Goal: Task Accomplishment & Management: Manage account settings

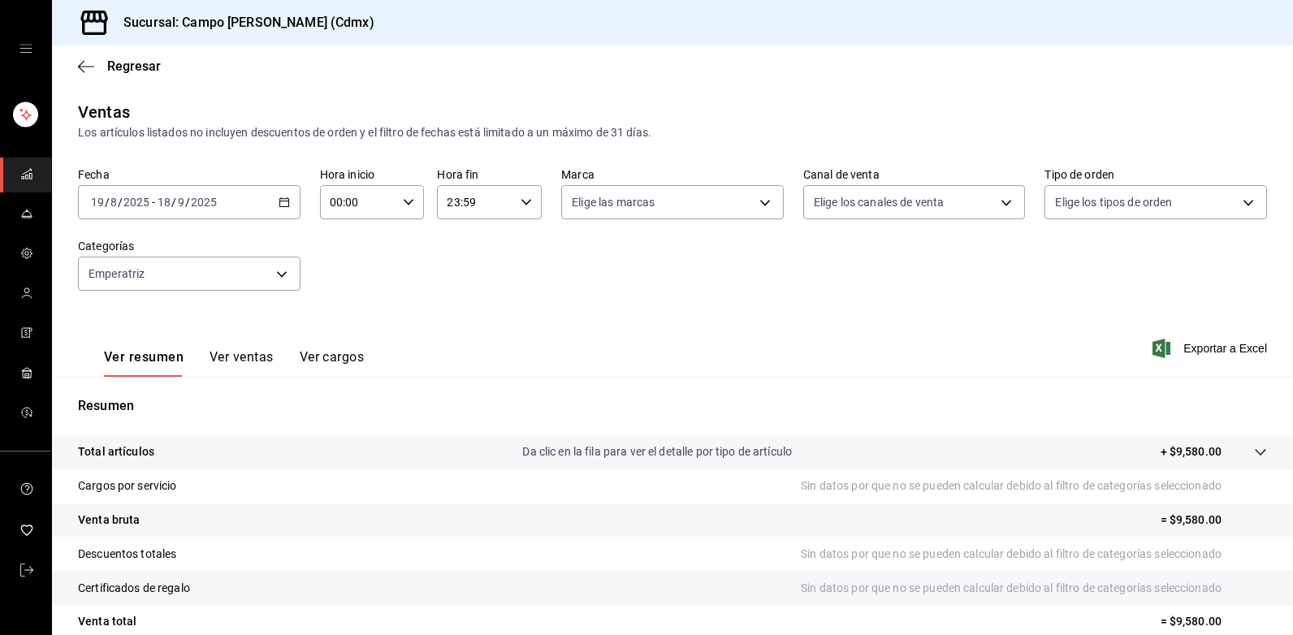
scroll to position [143, 0]
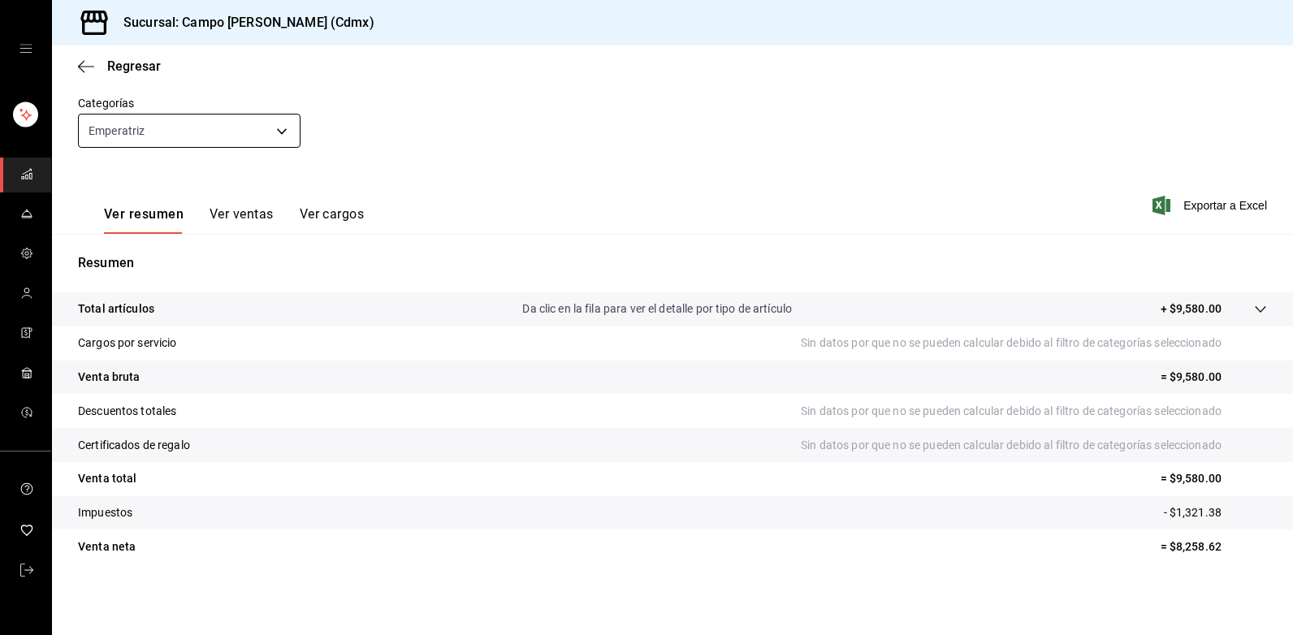
click at [189, 139] on body "Sucursal: Campo [PERSON_NAME] (Cdmx) Regresar Ventas Los artículos listados no …" at bounding box center [646, 317] width 1293 height 635
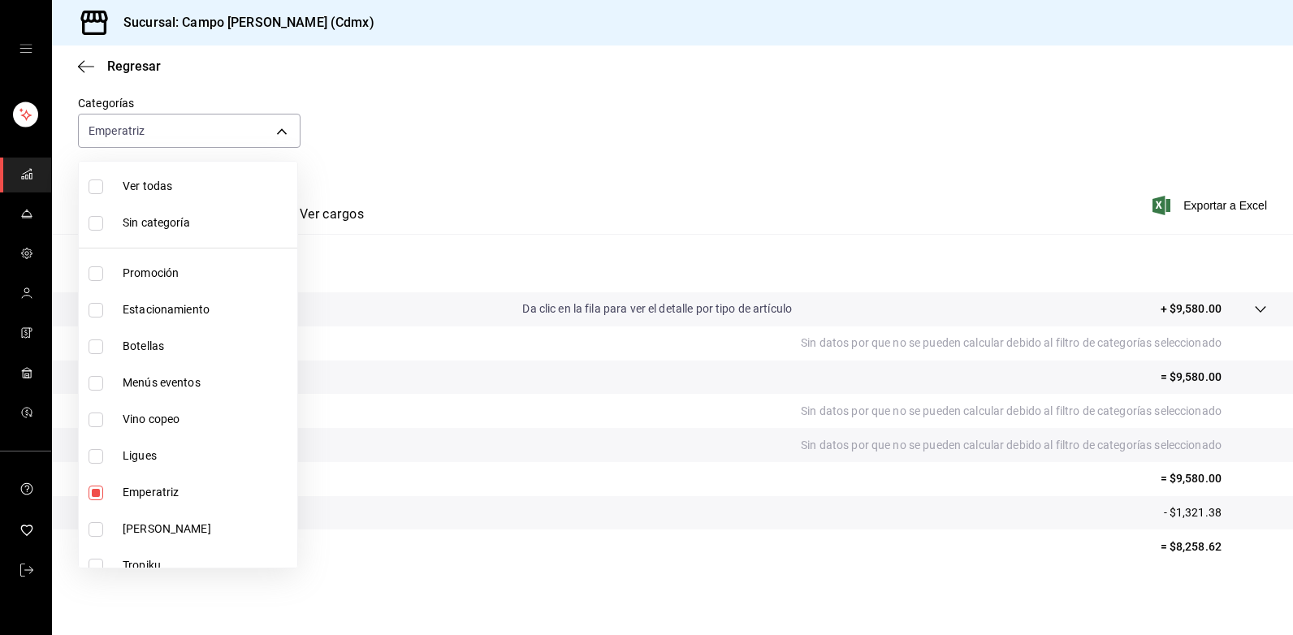
click at [183, 131] on div at bounding box center [646, 317] width 1293 height 635
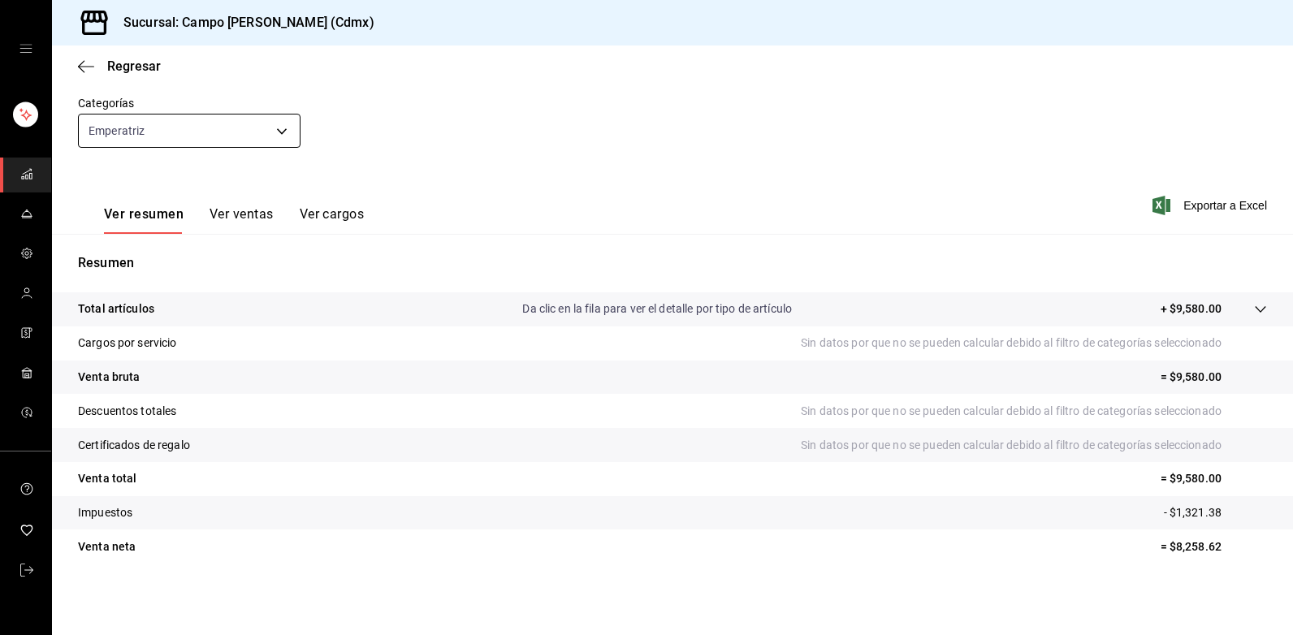
click at [285, 131] on body "Sucursal: Campo [PERSON_NAME] (Cdmx) Regresar Ventas Los artículos listados no …" at bounding box center [646, 317] width 1293 height 635
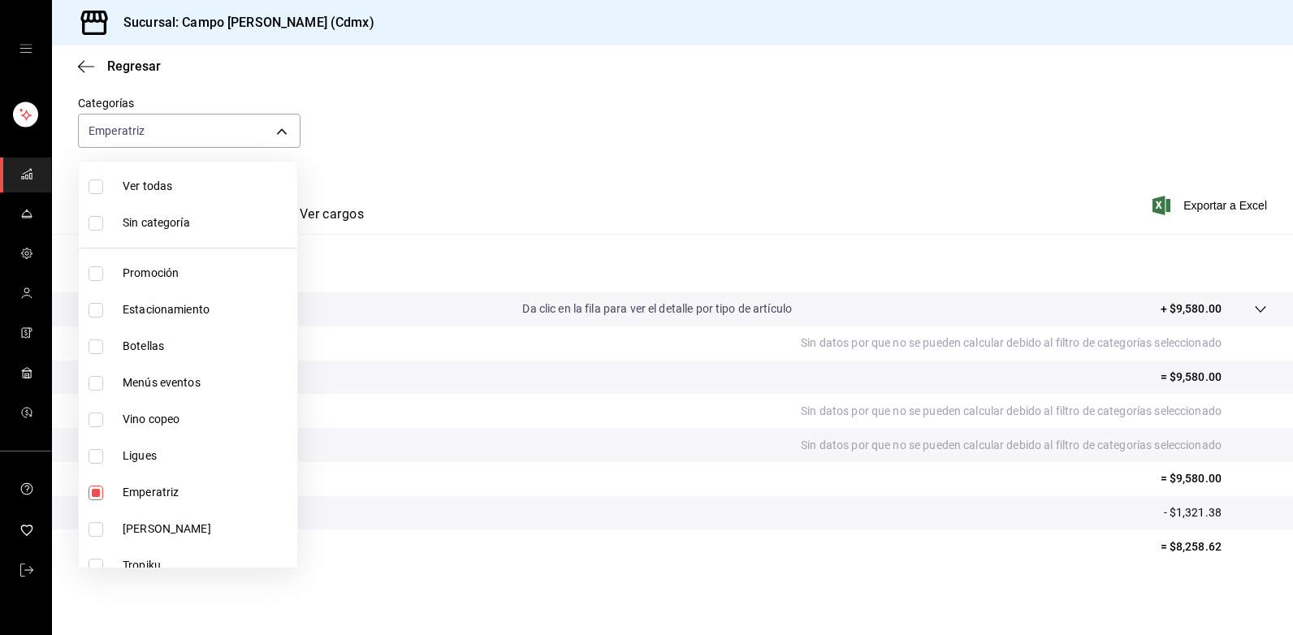
click at [162, 185] on span "Ver todas" at bounding box center [207, 186] width 168 height 17
type input "edf435d5-c345-452a-8dc5-439aed461d1a,4c033641-04bc-475c-a669-d09db92f1b1c,98ec9…"
checkbox input "true"
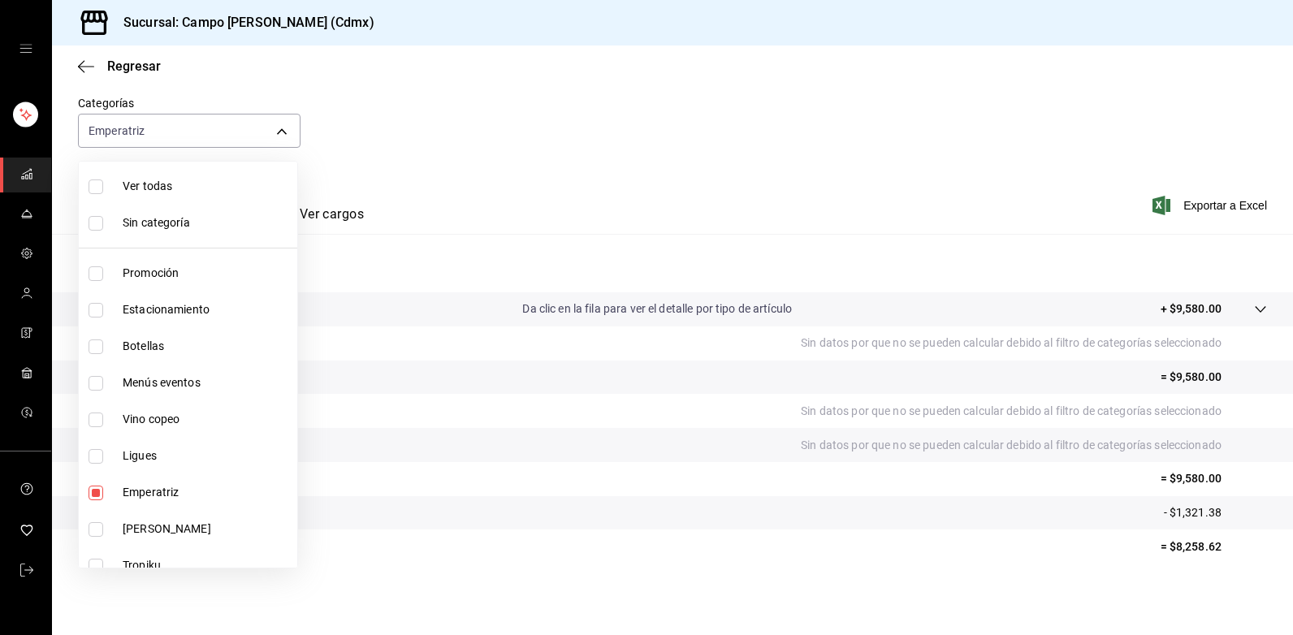
checkbox input "true"
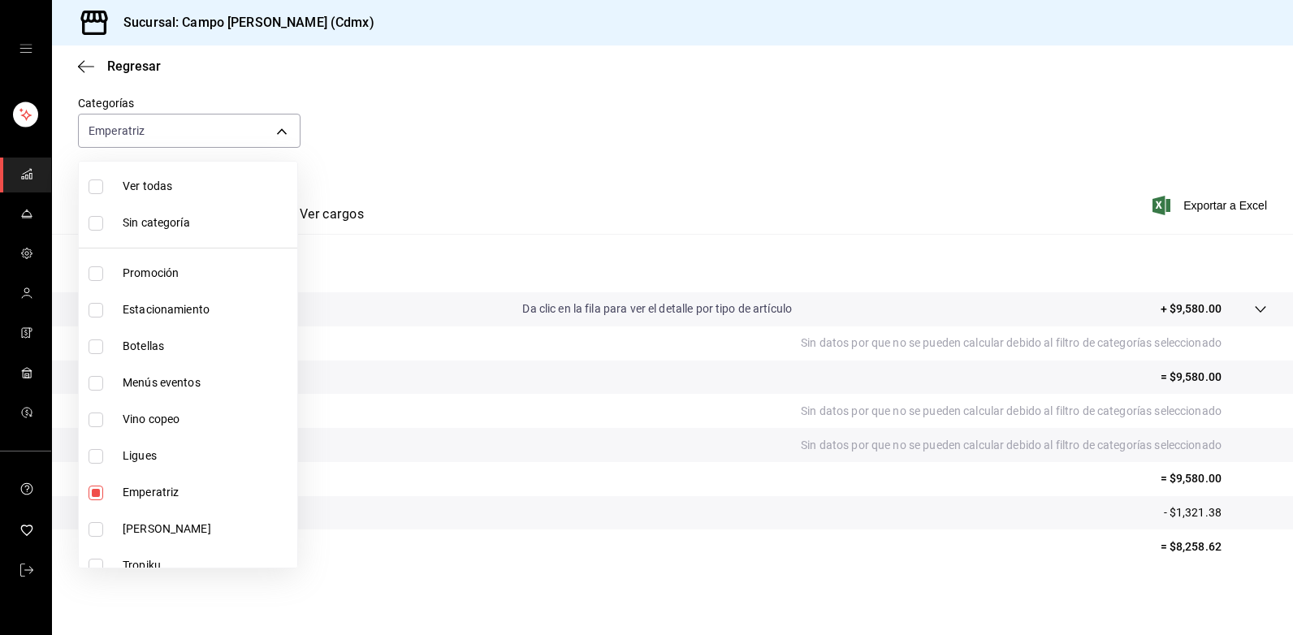
checkbox input "true"
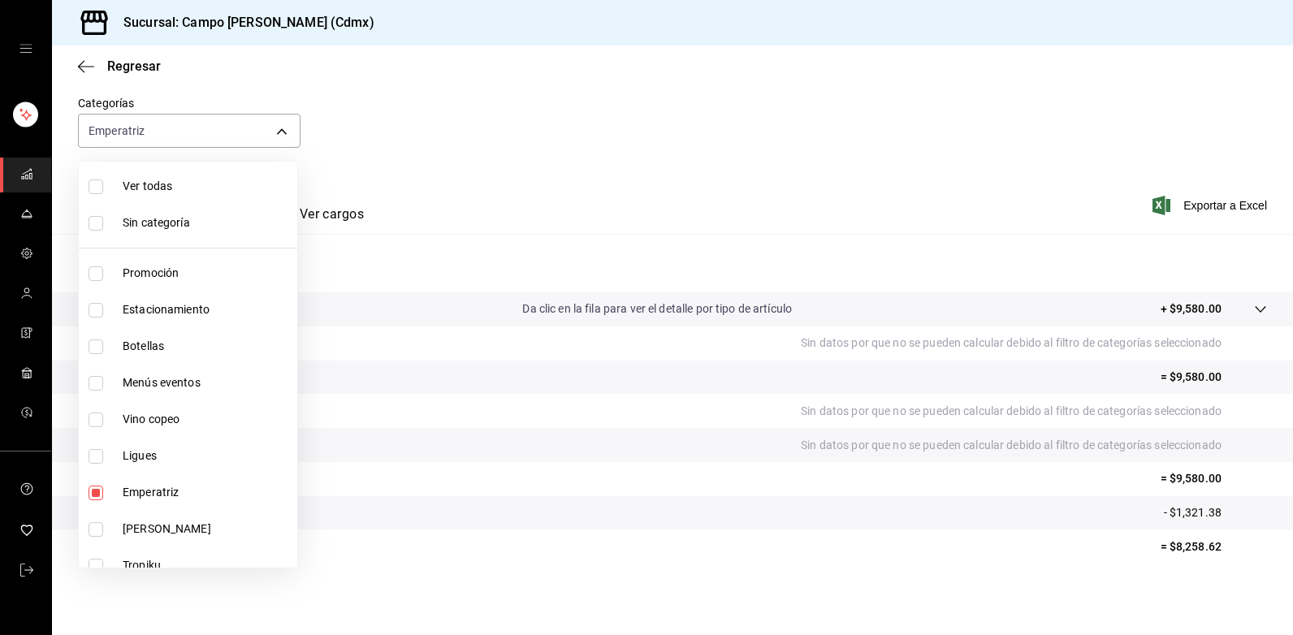
checkbox input "true"
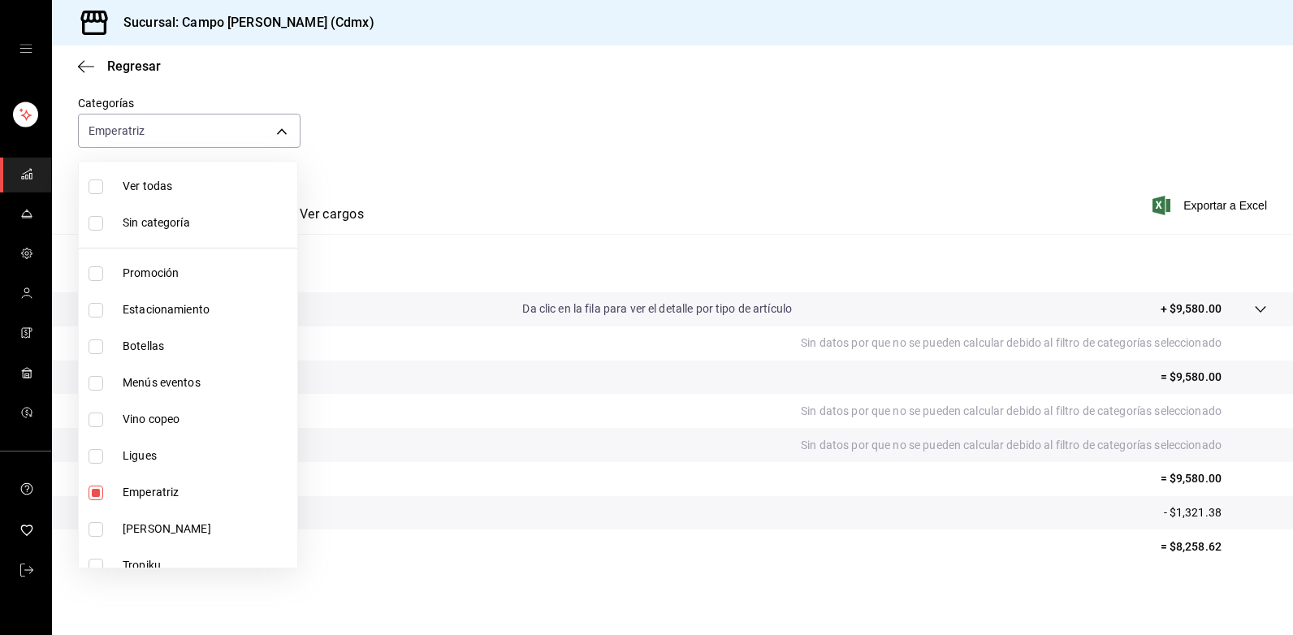
checkbox input "true"
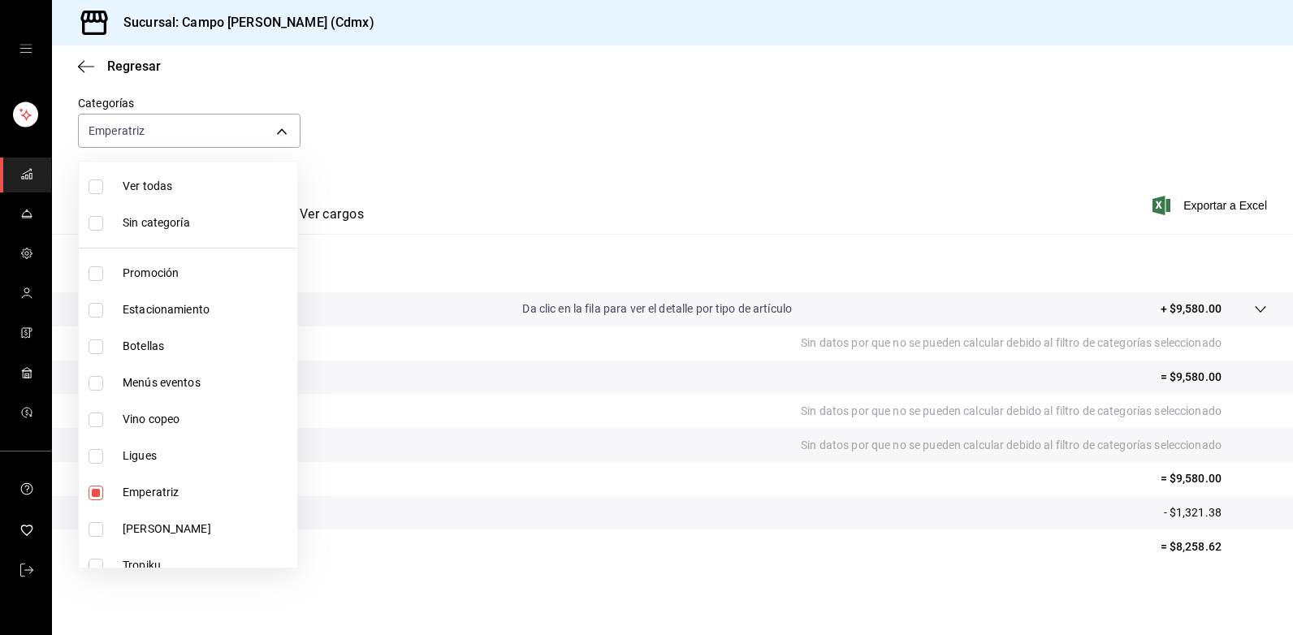
checkbox input "true"
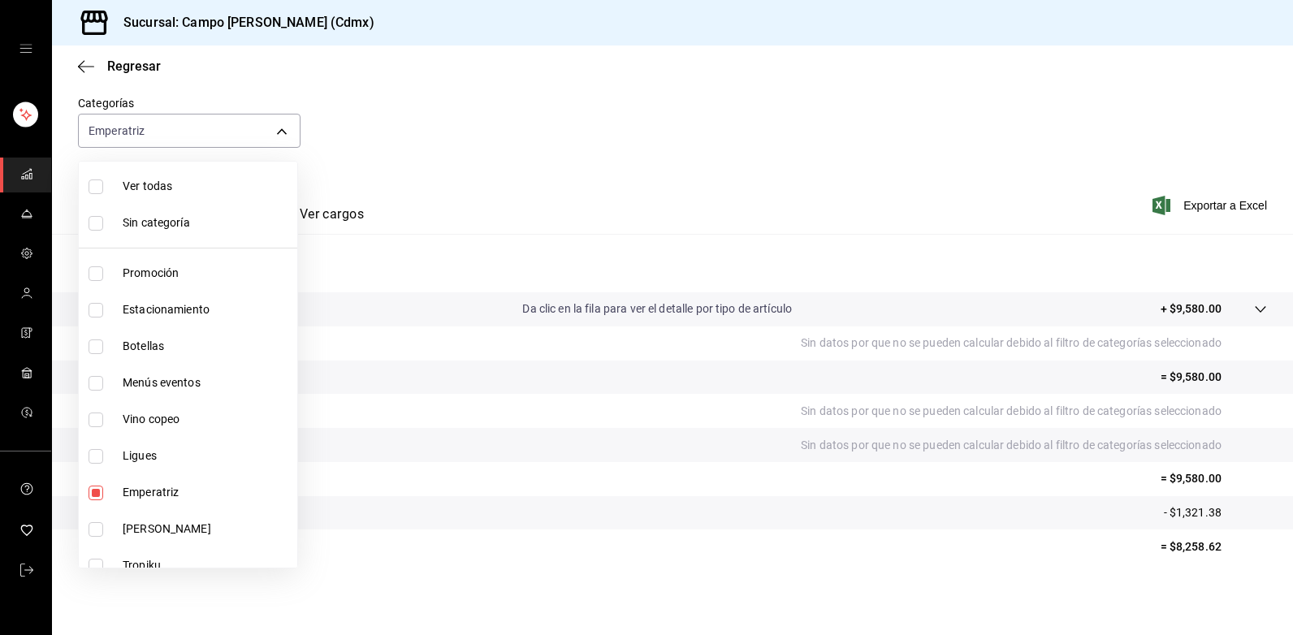
checkbox input "true"
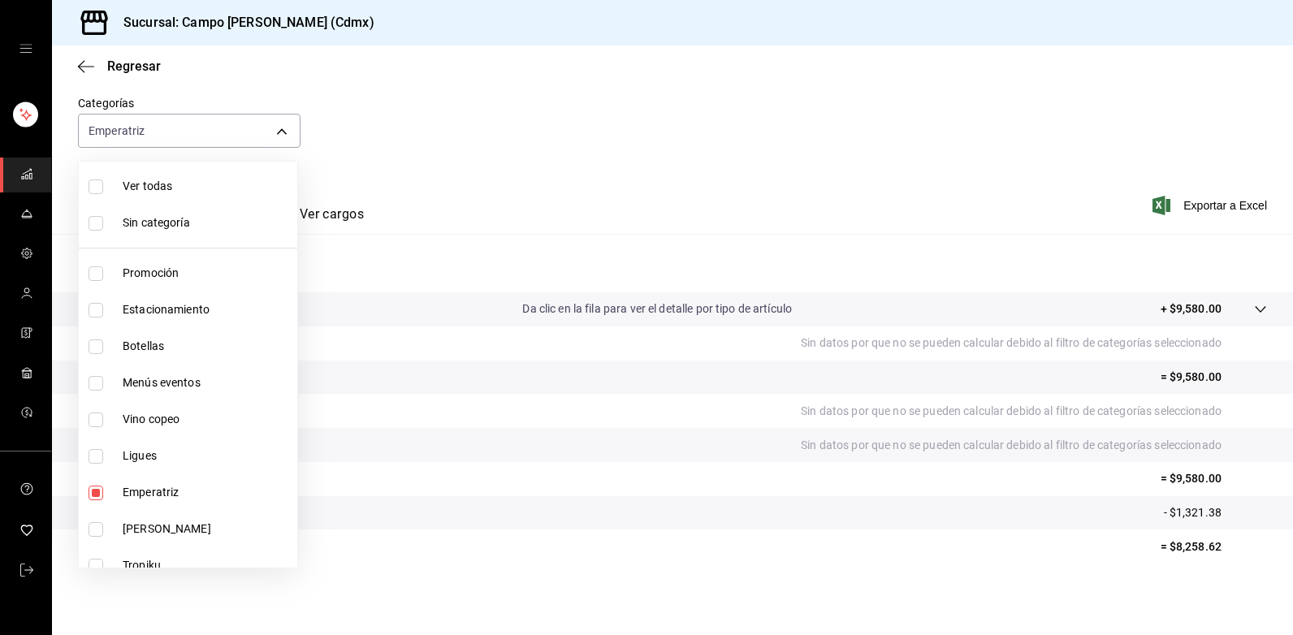
checkbox input "true"
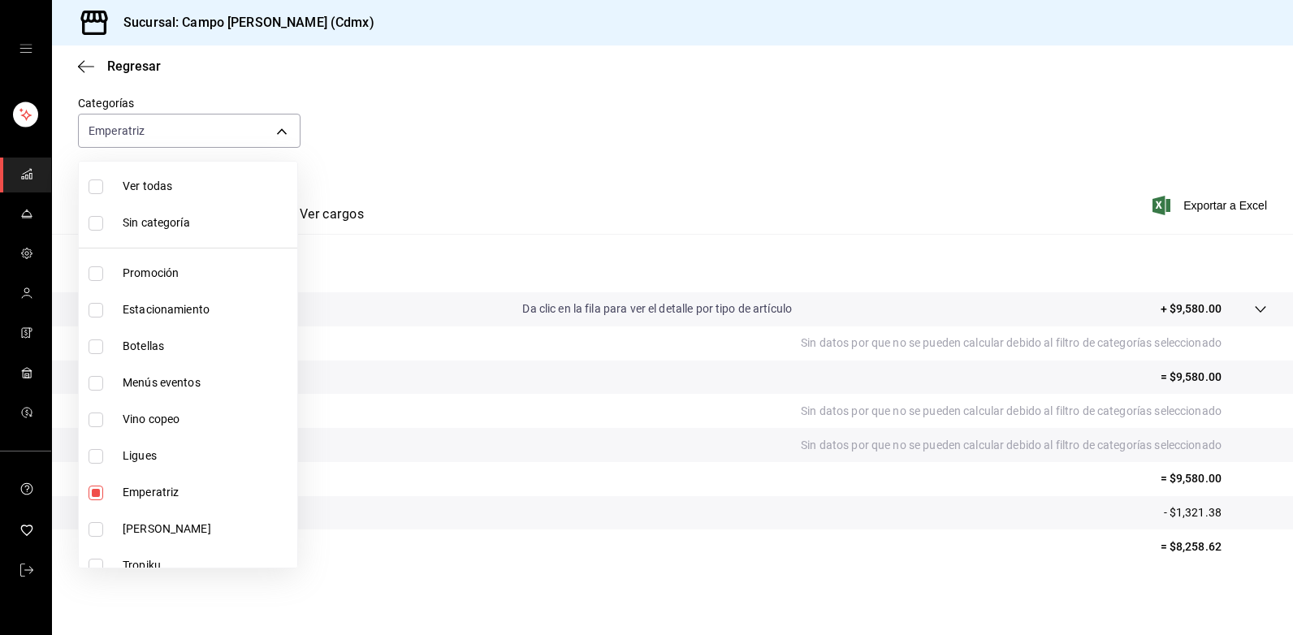
checkbox input "true"
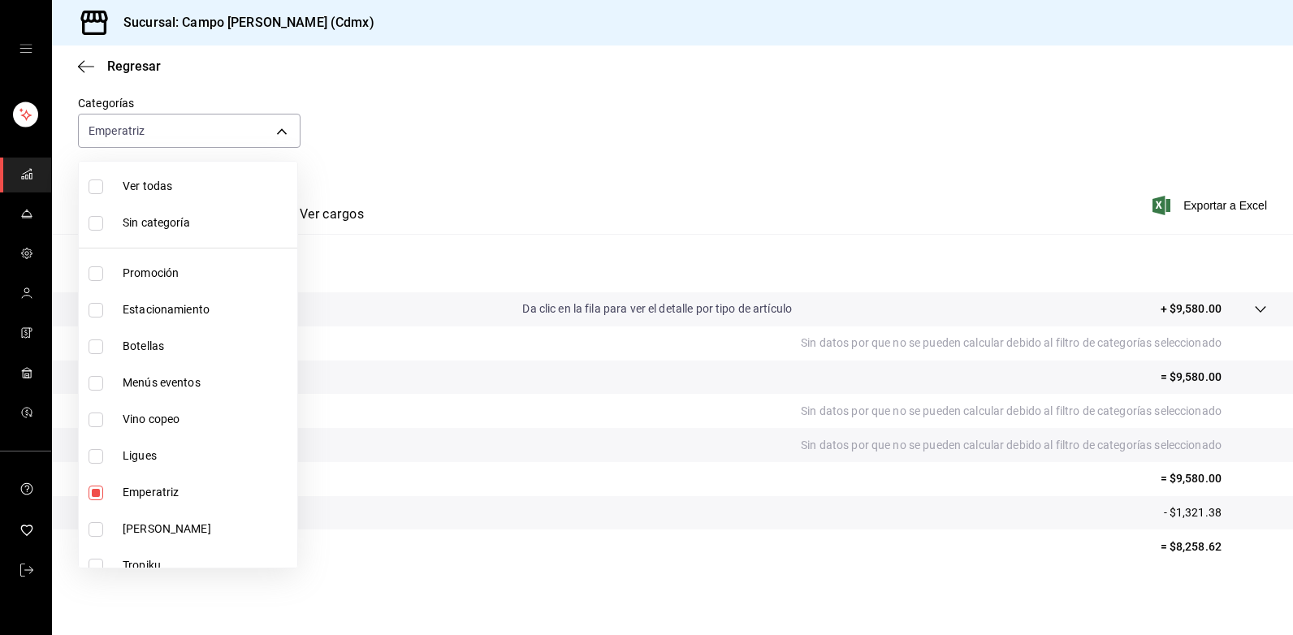
checkbox input "true"
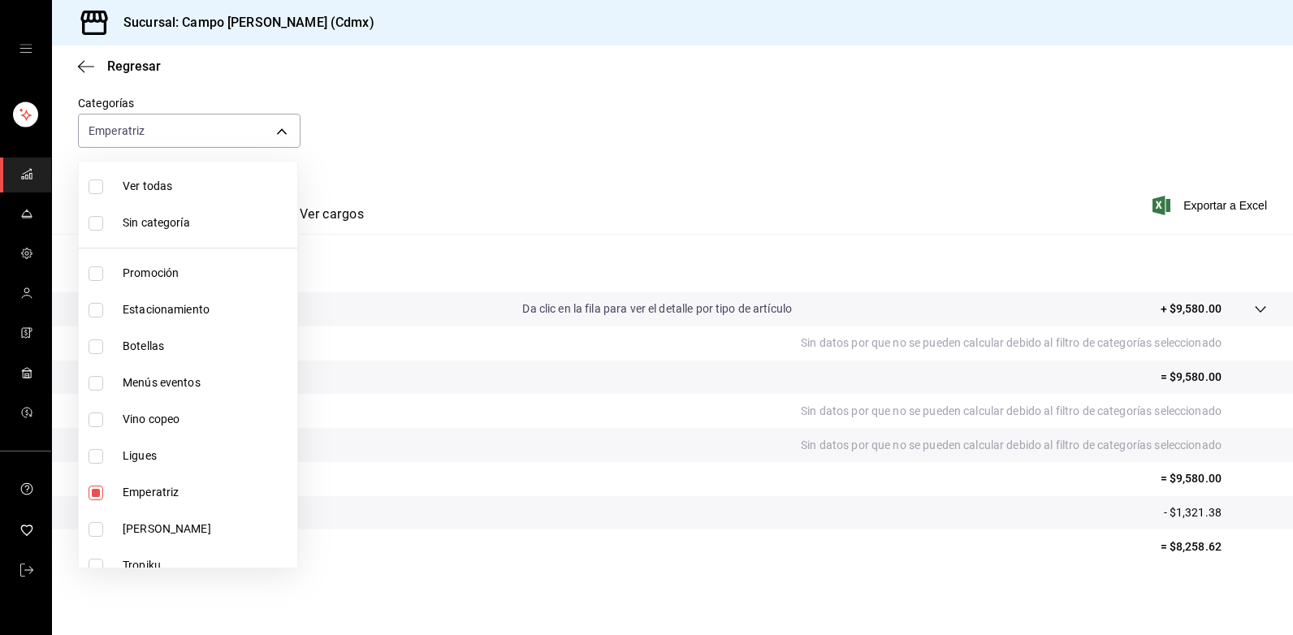
checkbox input "true"
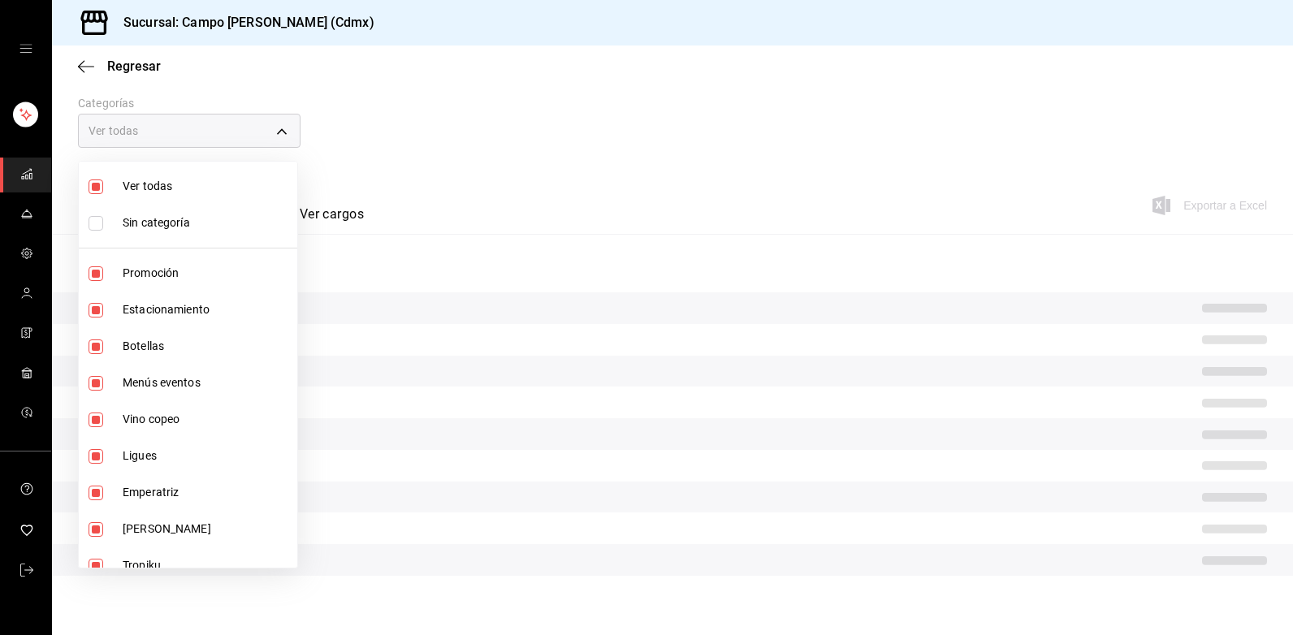
click at [492, 258] on div at bounding box center [646, 317] width 1293 height 635
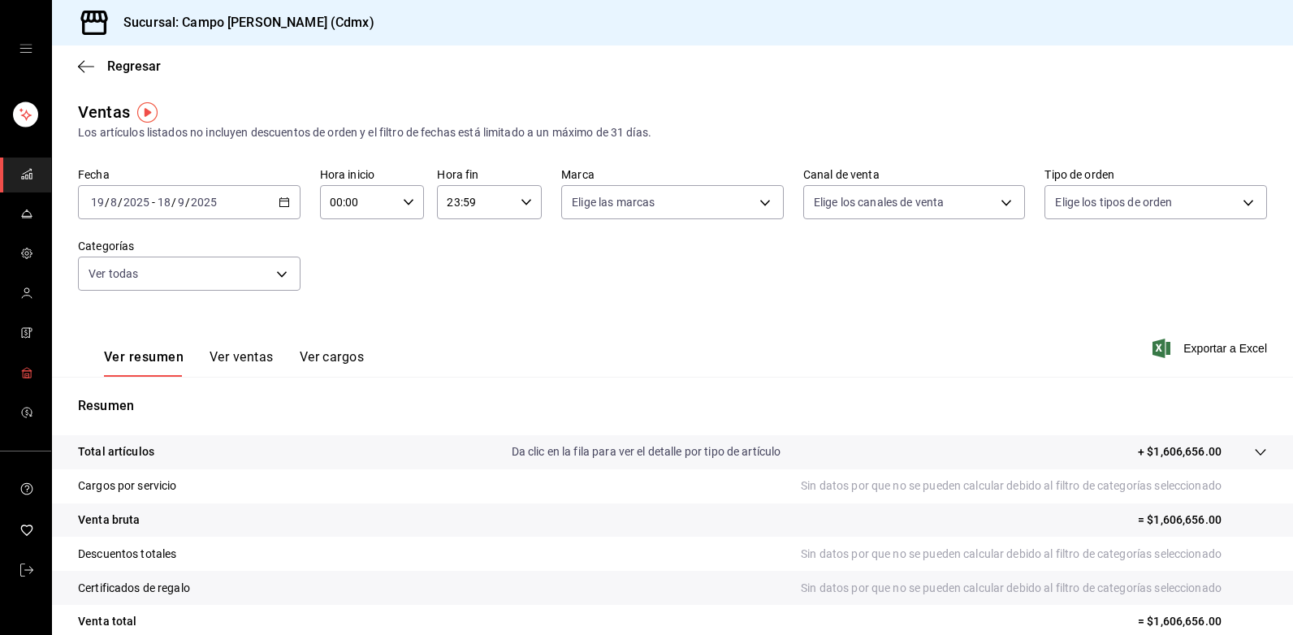
click at [31, 377] on rect "mailbox folders" at bounding box center [27, 374] width 8 height 6
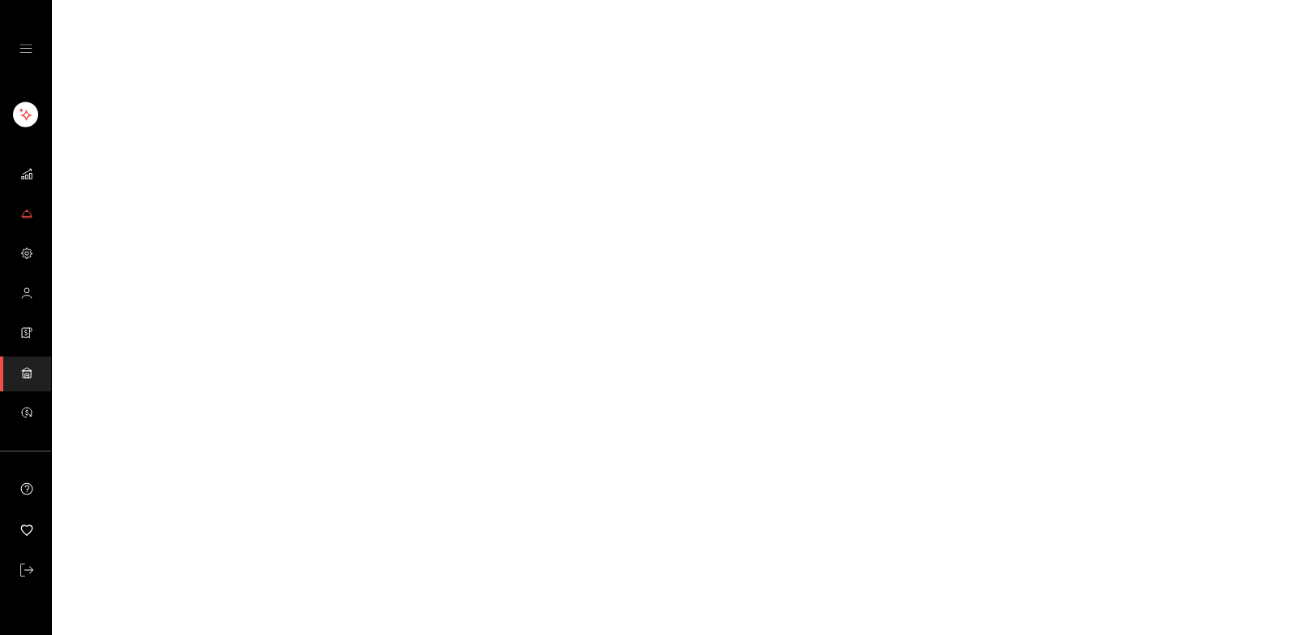
click at [25, 210] on icon "mailbox folders" at bounding box center [26, 213] width 13 height 13
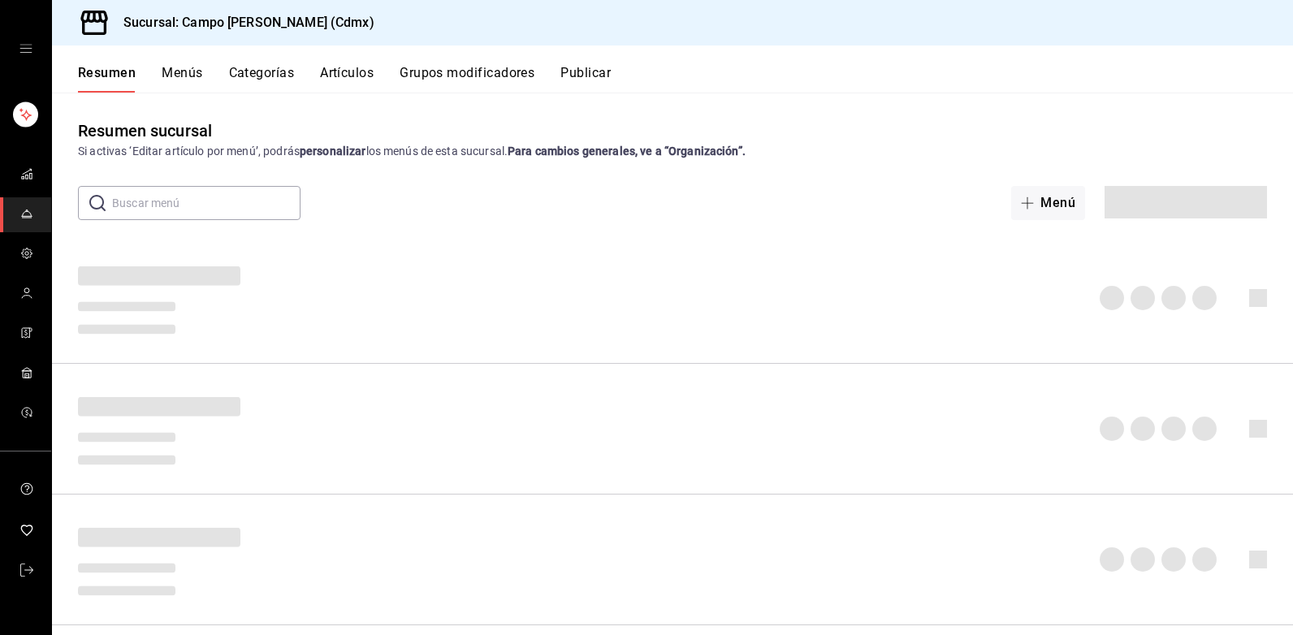
click at [370, 69] on button "Artículos" at bounding box center [347, 79] width 54 height 28
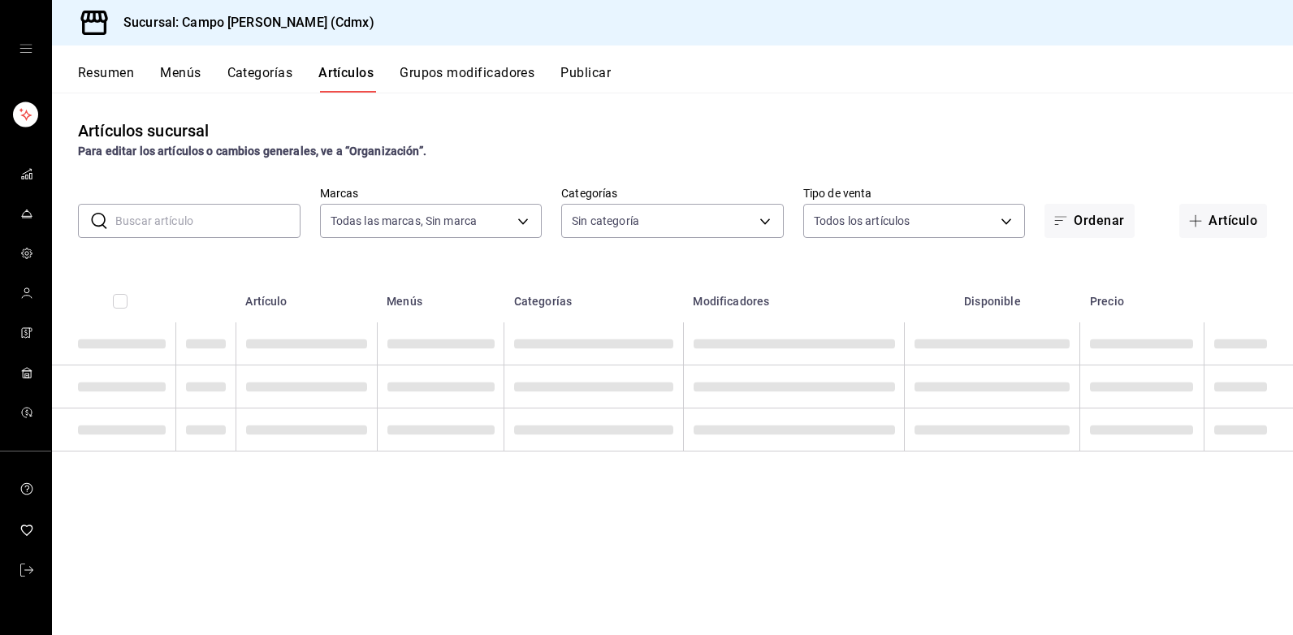
type input "7ebd7ede-d875-4fe8-b9f3-e7dd10eca183"
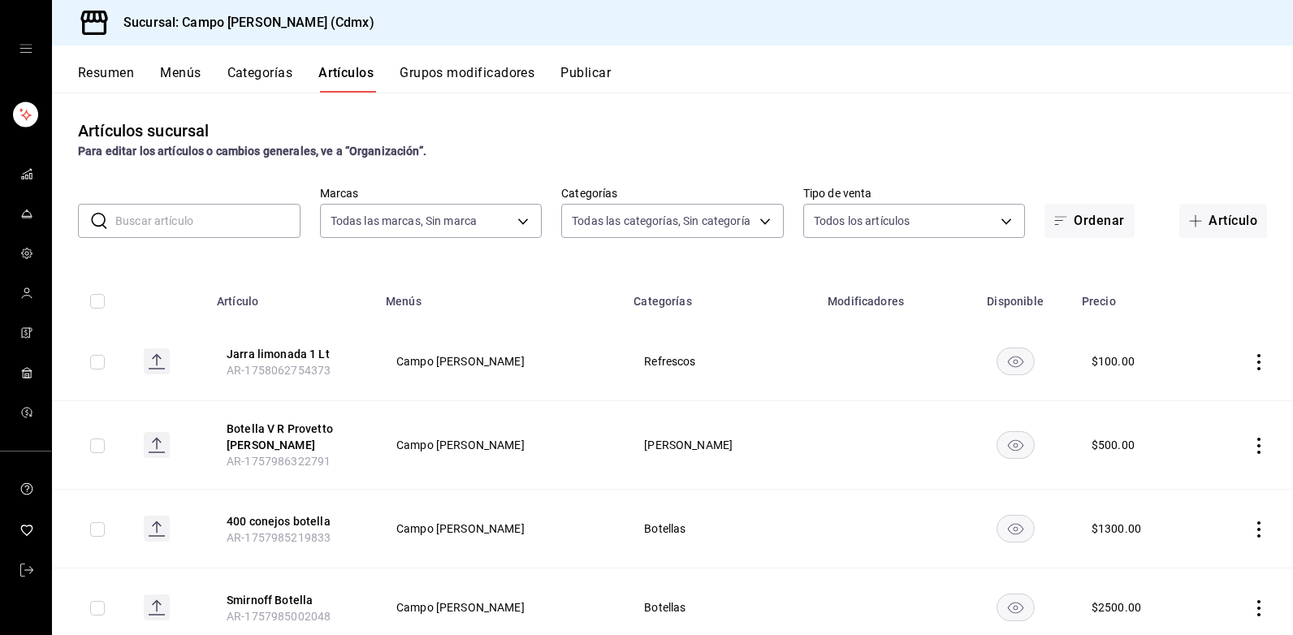
type input "edf435d5-c345-452a-8dc5-439aed461d1a,4c033641-04bc-475c-a669-d09db92f1b1c,98ec9…"
drag, startPoint x: 28, startPoint y: 570, endPoint x: 54, endPoint y: 567, distance: 27.0
click at [30, 571] on icon "mailbox folders" at bounding box center [26, 570] width 13 height 13
